Goal: Navigation & Orientation: Find specific page/section

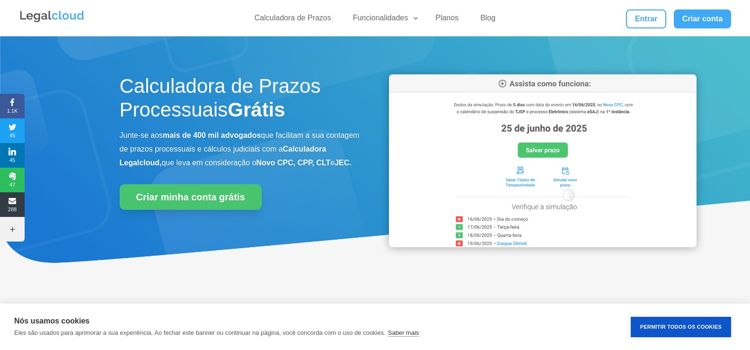
click at [76, 16] on img at bounding box center [52, 16] width 66 height 14
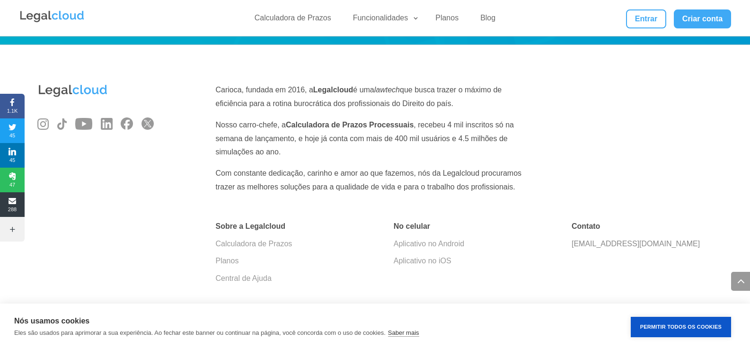
scroll to position [3218, 0]
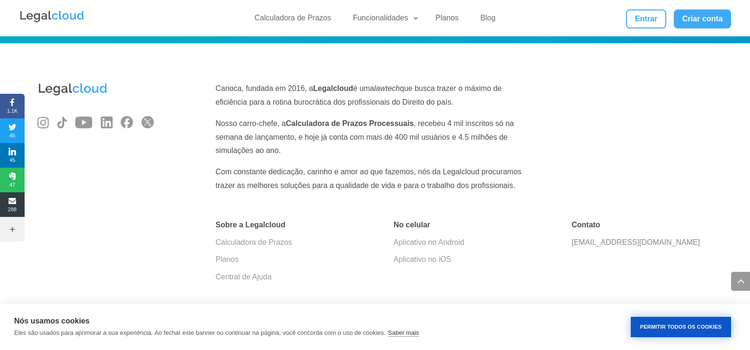
click at [648, 329] on button "Permitir Todos os Cookies" at bounding box center [681, 326] width 100 height 20
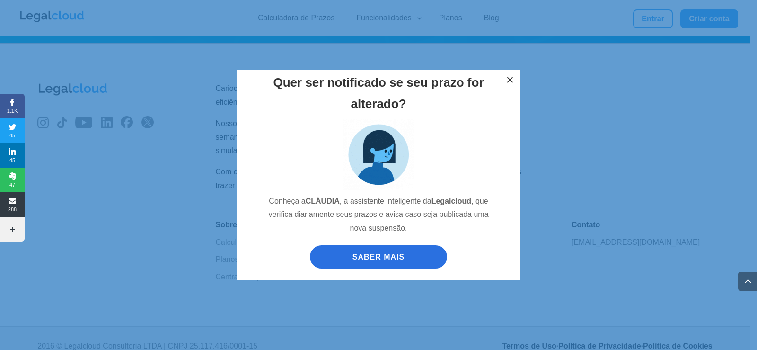
click at [515, 81] on button "×" at bounding box center [510, 80] width 21 height 21
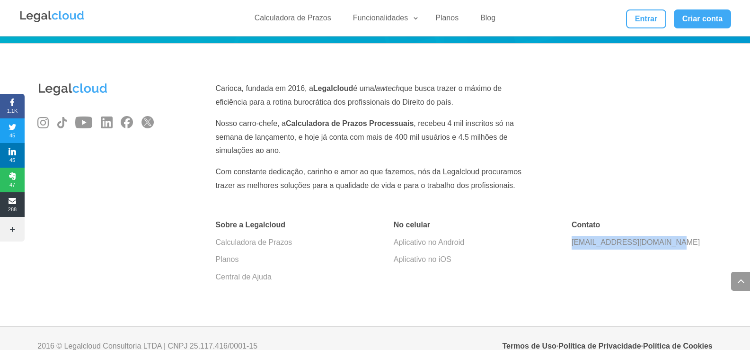
drag, startPoint x: 573, startPoint y: 226, endPoint x: 669, endPoint y: 229, distance: 96.1
click at [669, 236] on p "[EMAIL_ADDRESS][DOMAIN_NAME]" at bounding box center [641, 243] width 141 height 14
click at [626, 258] on div "Sobre a Legalcloud Calculadora de Prazos Planos Central de Ajuda No celular Apl…" at bounding box center [374, 252] width 675 height 95
click at [52, 15] on img at bounding box center [52, 16] width 66 height 14
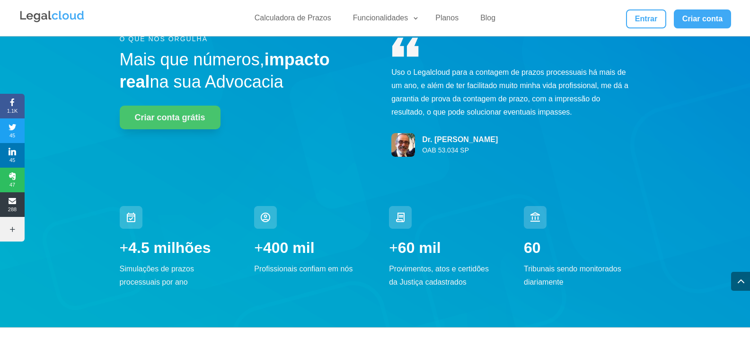
scroll to position [3218, 0]
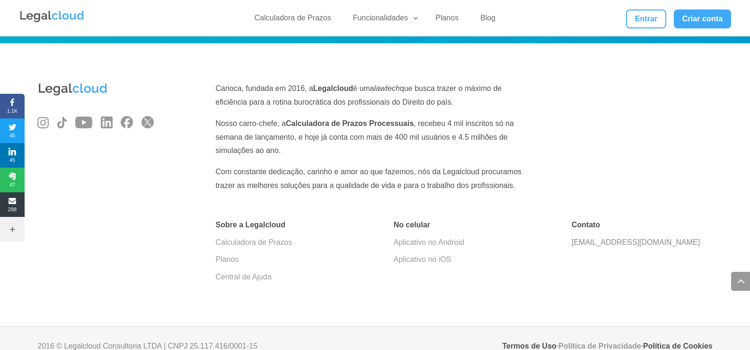
click at [602, 342] on link "Política de Privacidade" at bounding box center [599, 346] width 82 height 8
